Goal: Task Accomplishment & Management: Complete application form

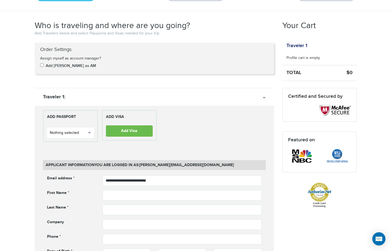
click at [90, 132] on span "button" at bounding box center [89, 133] width 3 height 2
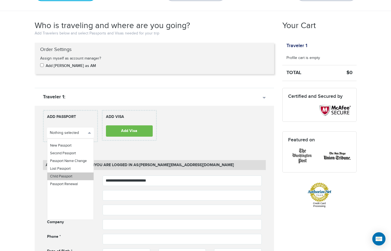
click at [77, 176] on link "Child Passport" at bounding box center [70, 176] width 46 height 8
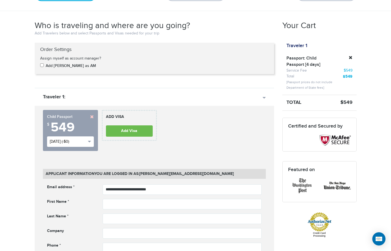
click at [89, 142] on span "button" at bounding box center [89, 142] width 3 height 2
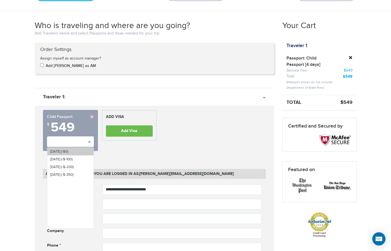
click at [68, 152] on span "[DATE] (-$0)" at bounding box center [59, 151] width 18 height 4
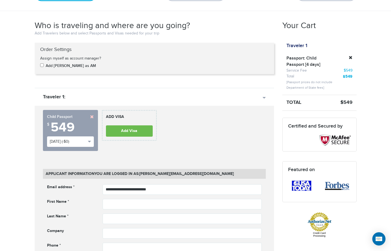
click at [184, 136] on div "**********" at bounding box center [154, 132] width 231 height 45
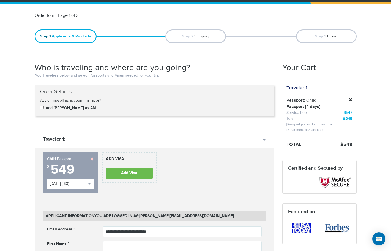
scroll to position [28, 0]
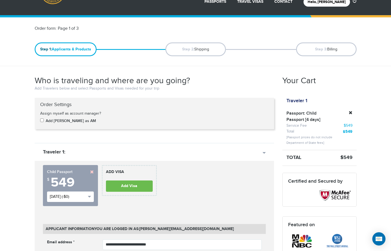
click at [89, 197] on span "button" at bounding box center [89, 197] width 3 height 2
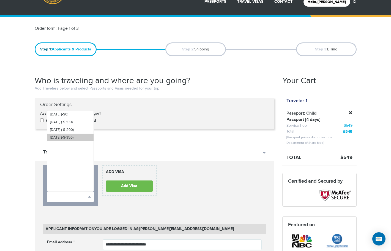
click at [74, 136] on span "[DATE] (-$-350)" at bounding box center [61, 137] width 23 height 4
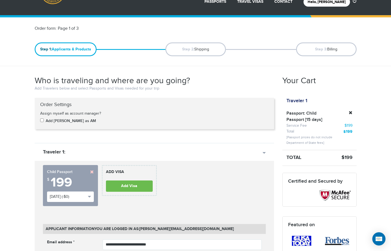
scroll to position [0, 0]
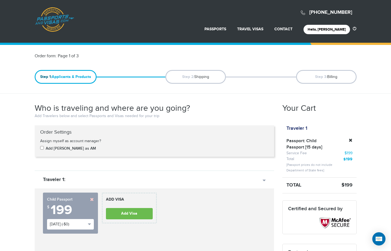
click at [271, 59] on div "Order form: Page 1 of 3" at bounding box center [196, 56] width 330 height 6
